Goal: Transaction & Acquisition: Purchase product/service

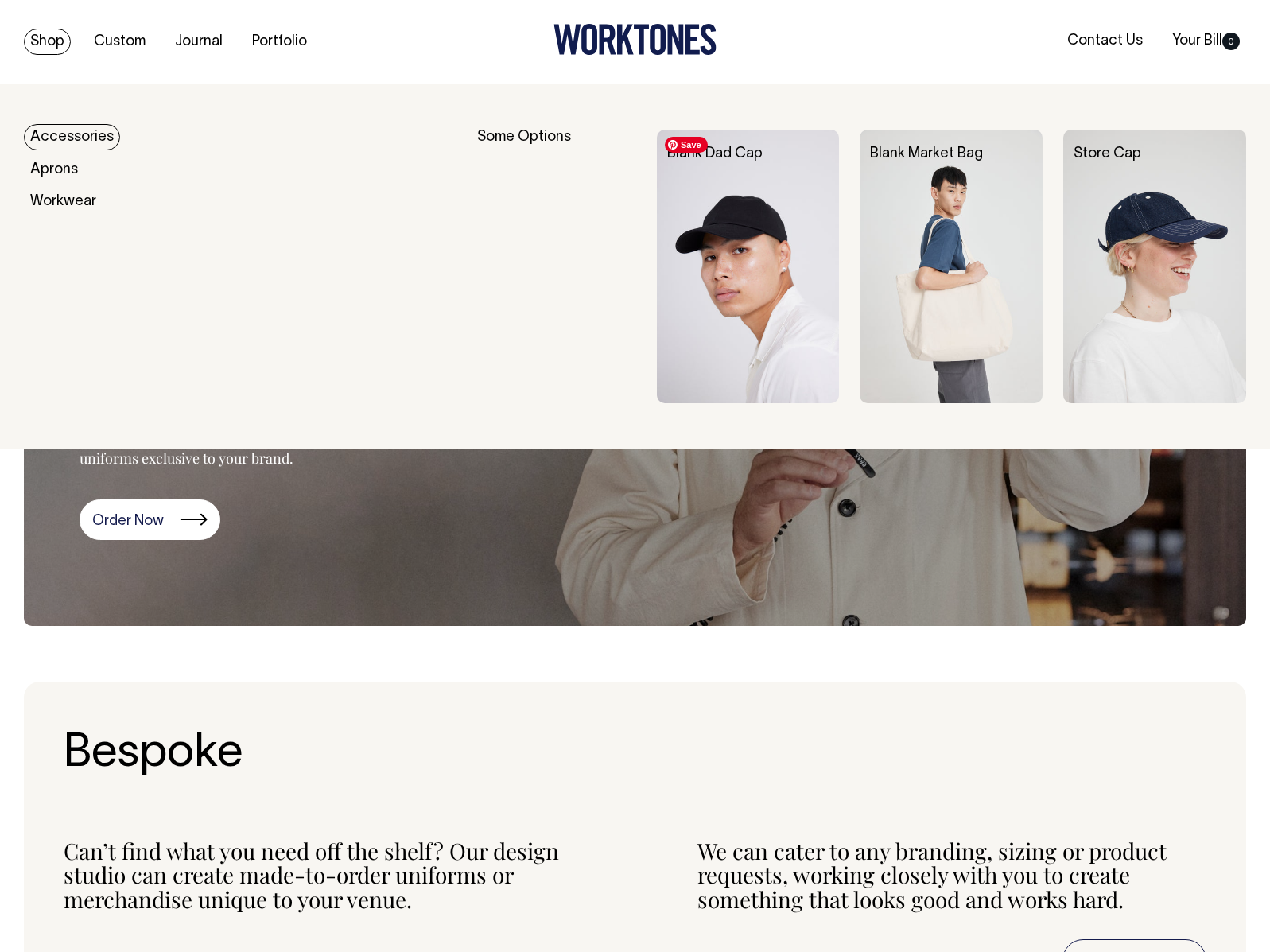
click at [757, 287] on img at bounding box center [748, 266] width 183 height 275
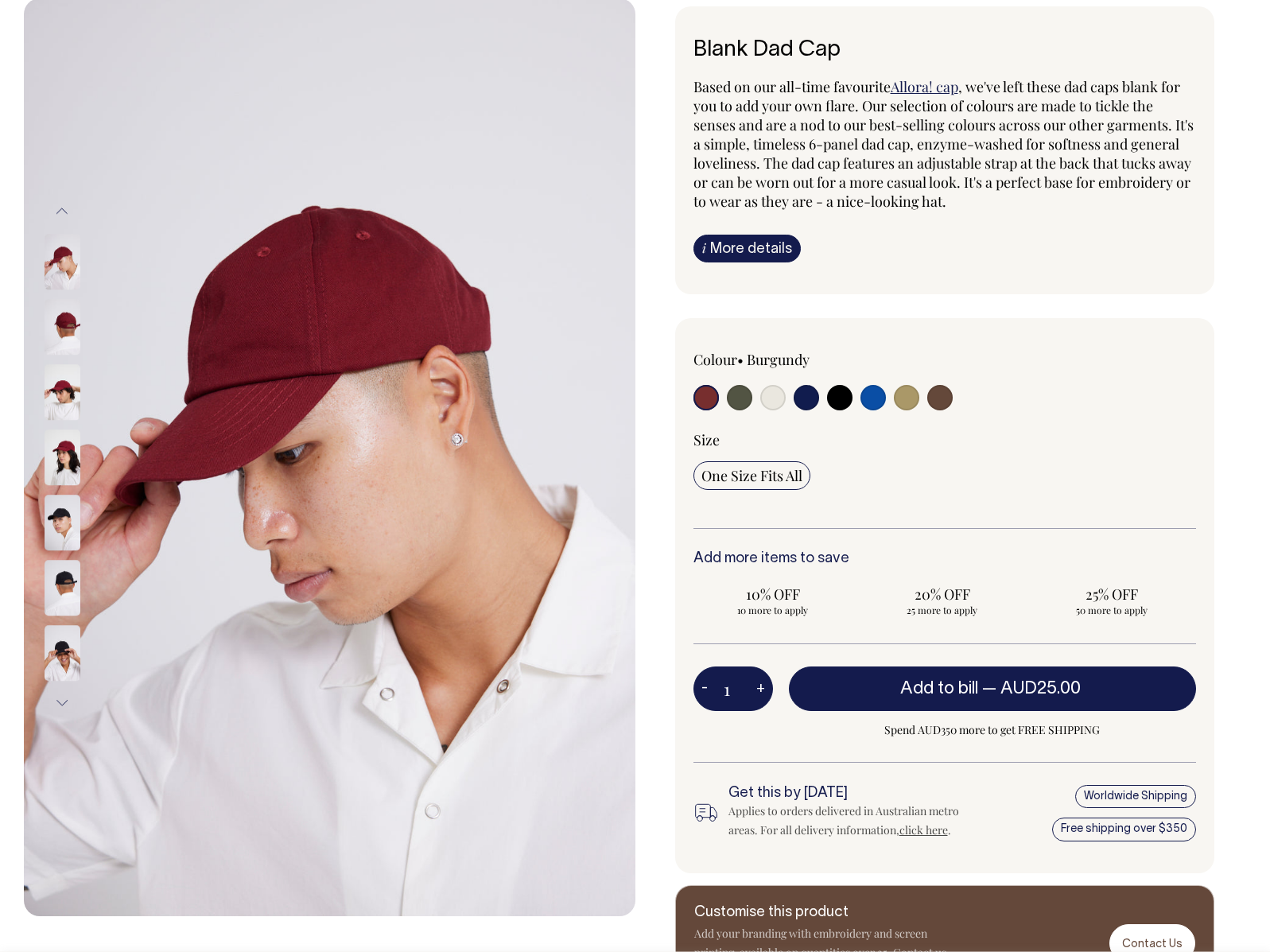
click at [941, 400] on input "radio" at bounding box center [940, 397] width 25 height 25
radio input "true"
select select "Espresso"
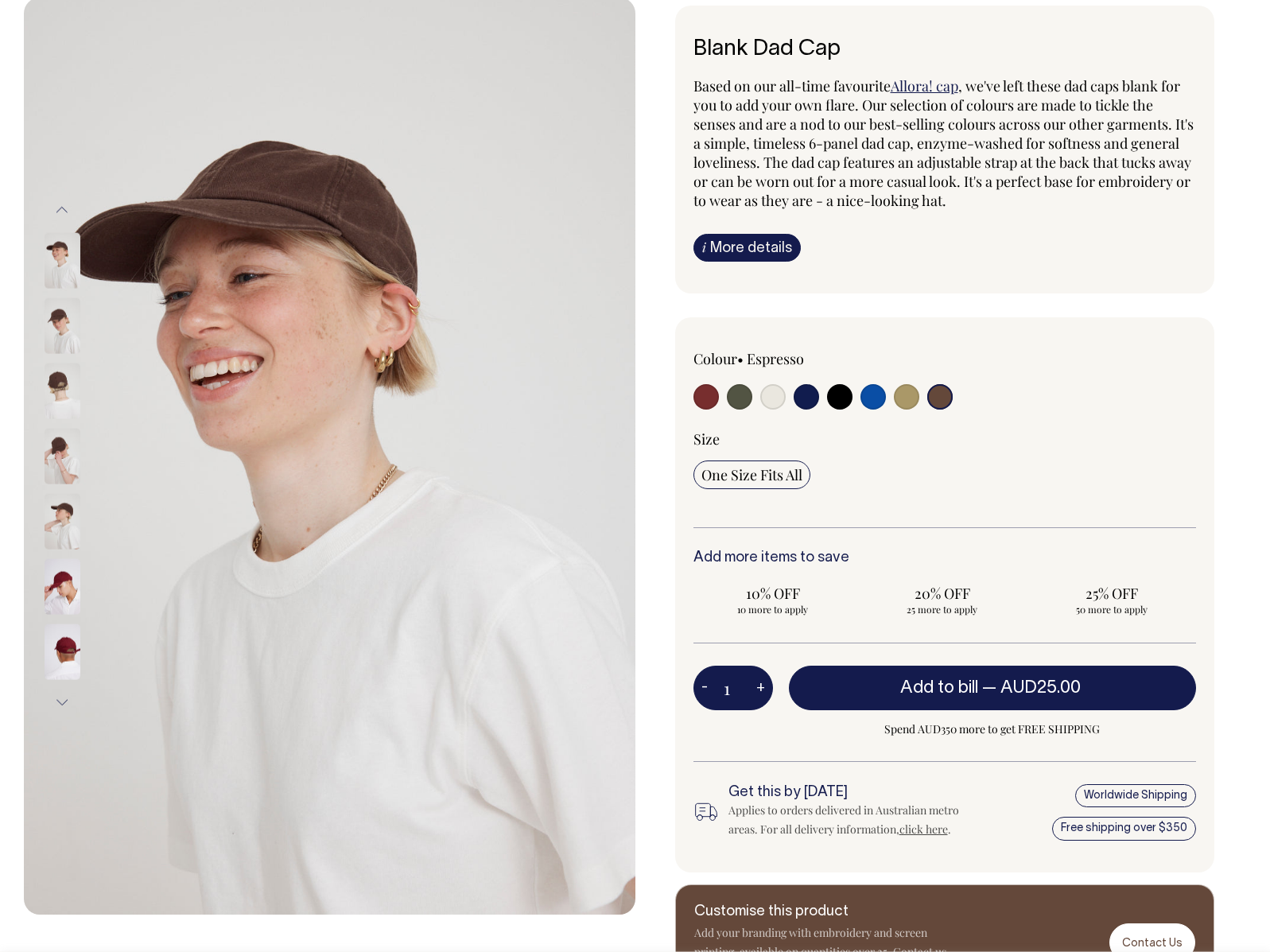
click at [740, 396] on input "radio" at bounding box center [739, 397] width 25 height 25
radio input "true"
select select "Olive"
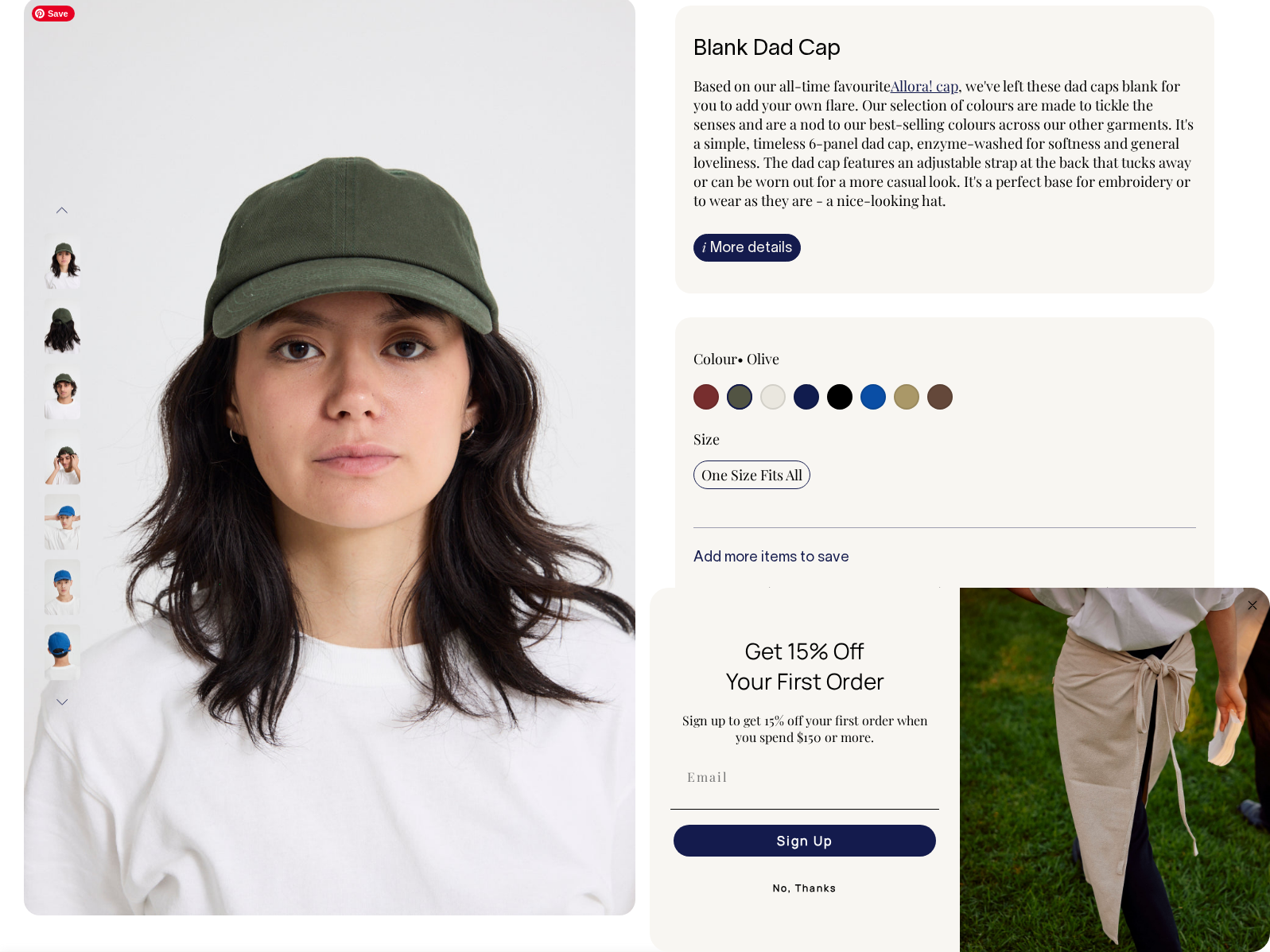
drag, startPoint x: 216, startPoint y: 144, endPoint x: 341, endPoint y: 96, distance: 133.9
click at [217, 144] on img at bounding box center [329, 456] width 612 height 918
